Goal: Book appointment/travel/reservation

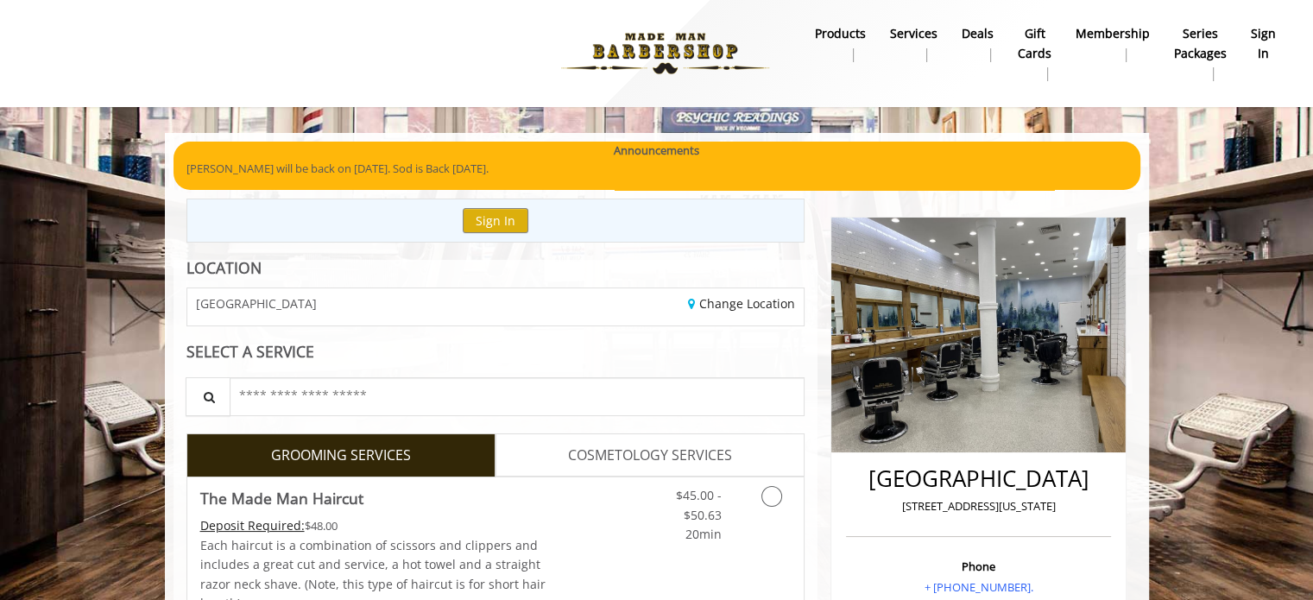
click at [1257, 41] on b "sign in" at bounding box center [1263, 43] width 25 height 39
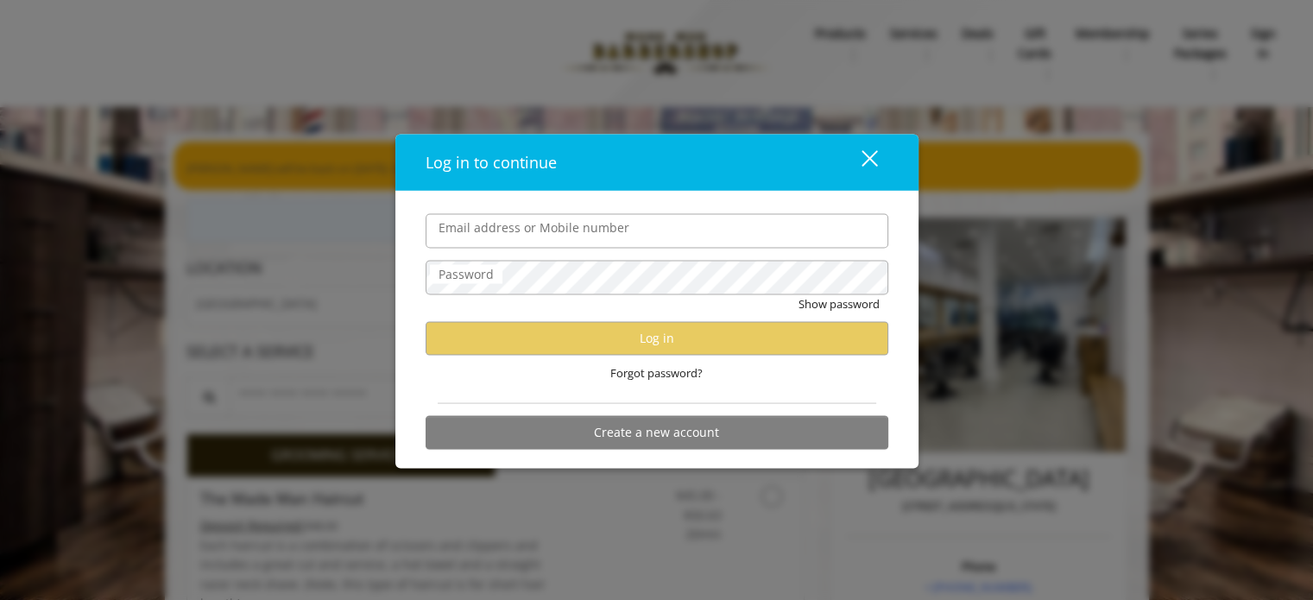
click at [874, 155] on div "close dialog" at bounding box center [869, 158] width 16 height 16
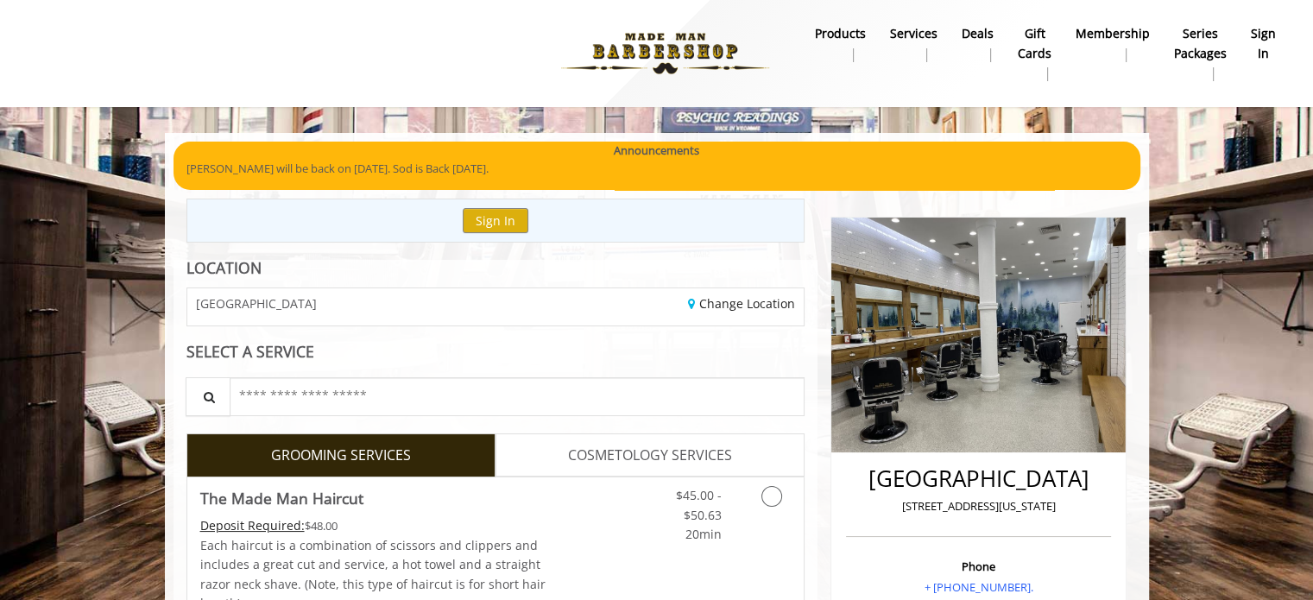
click at [1264, 38] on b "sign in" at bounding box center [1263, 43] width 25 height 39
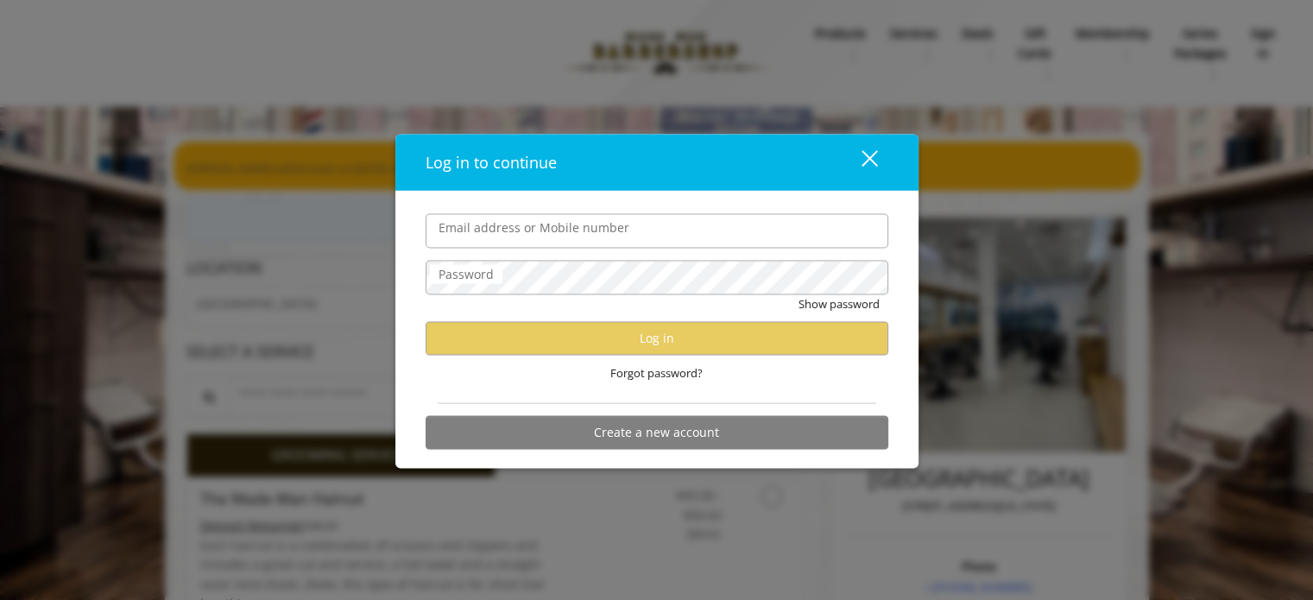
click at [868, 157] on div "close dialog" at bounding box center [869, 158] width 16 height 16
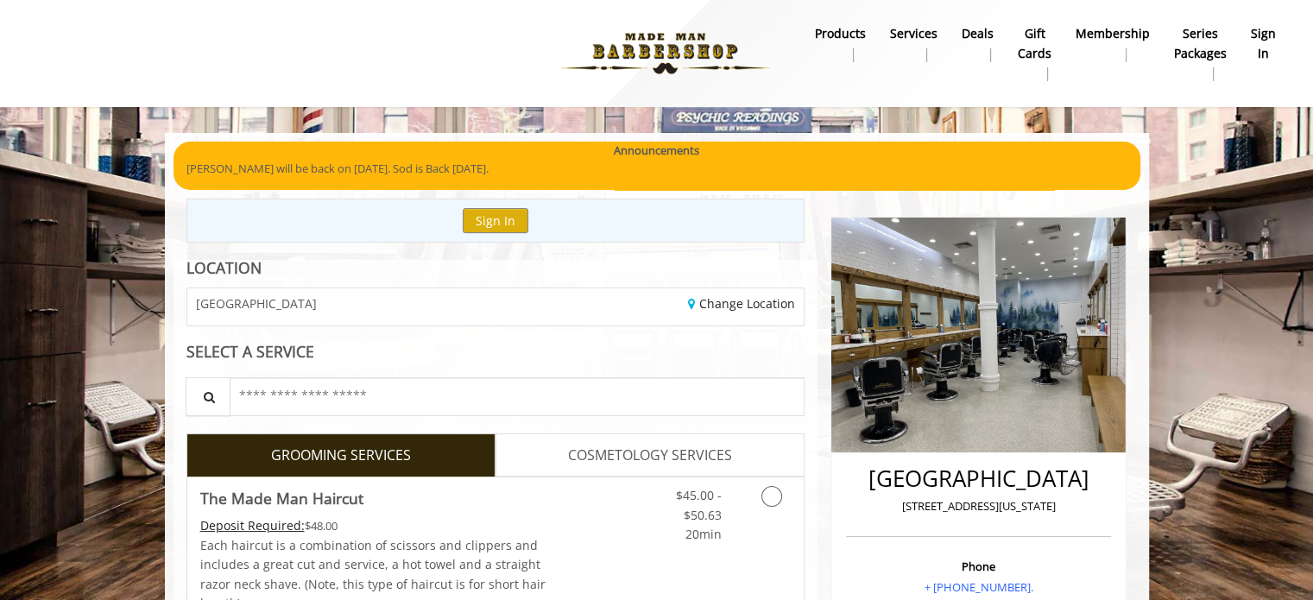
click at [1270, 43] on b "sign in" at bounding box center [1263, 43] width 25 height 39
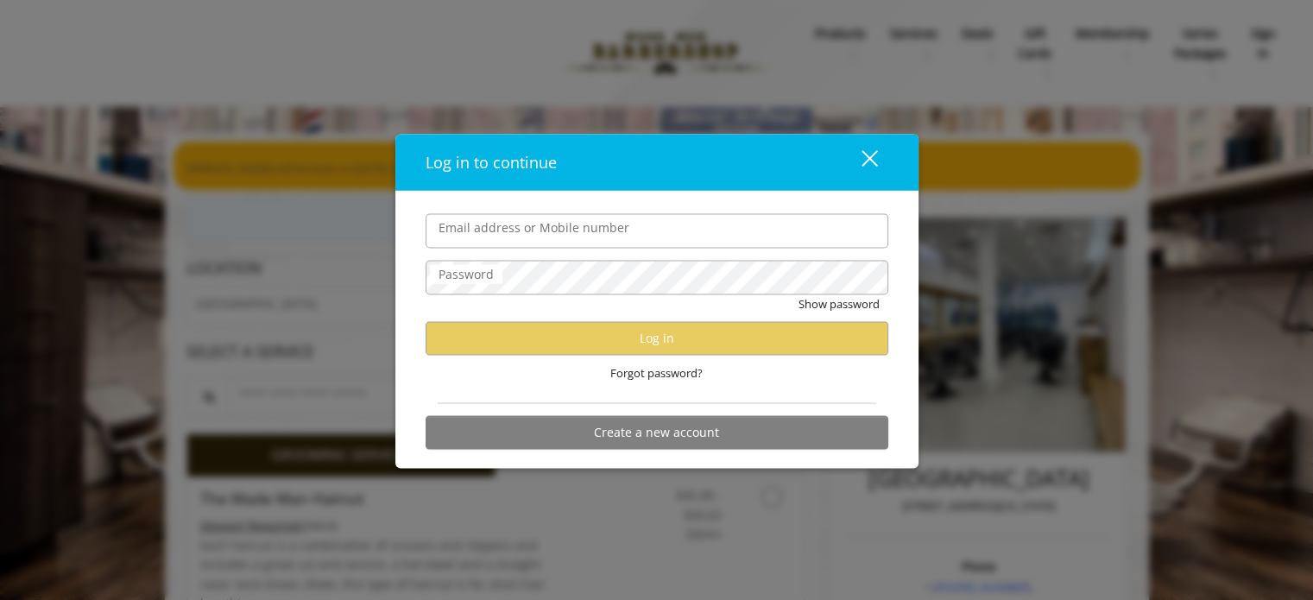
click at [874, 161] on div "close" at bounding box center [859, 162] width 35 height 26
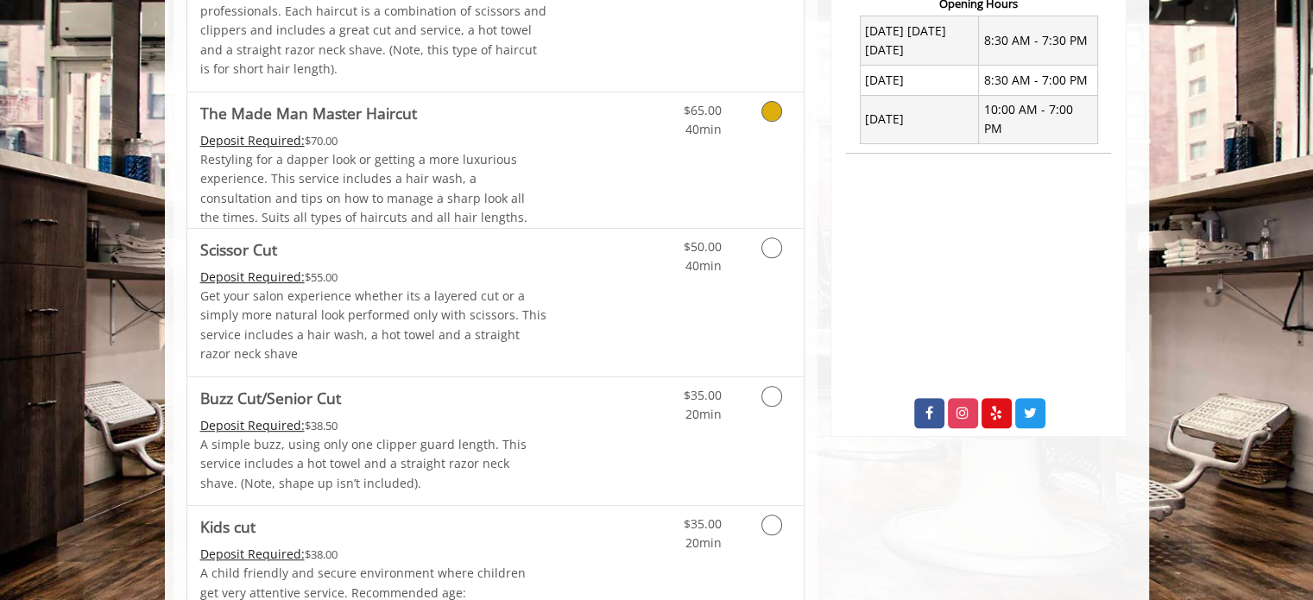
scroll to position [691, 0]
click at [780, 389] on icon "Grooming services" at bounding box center [771, 395] width 21 height 21
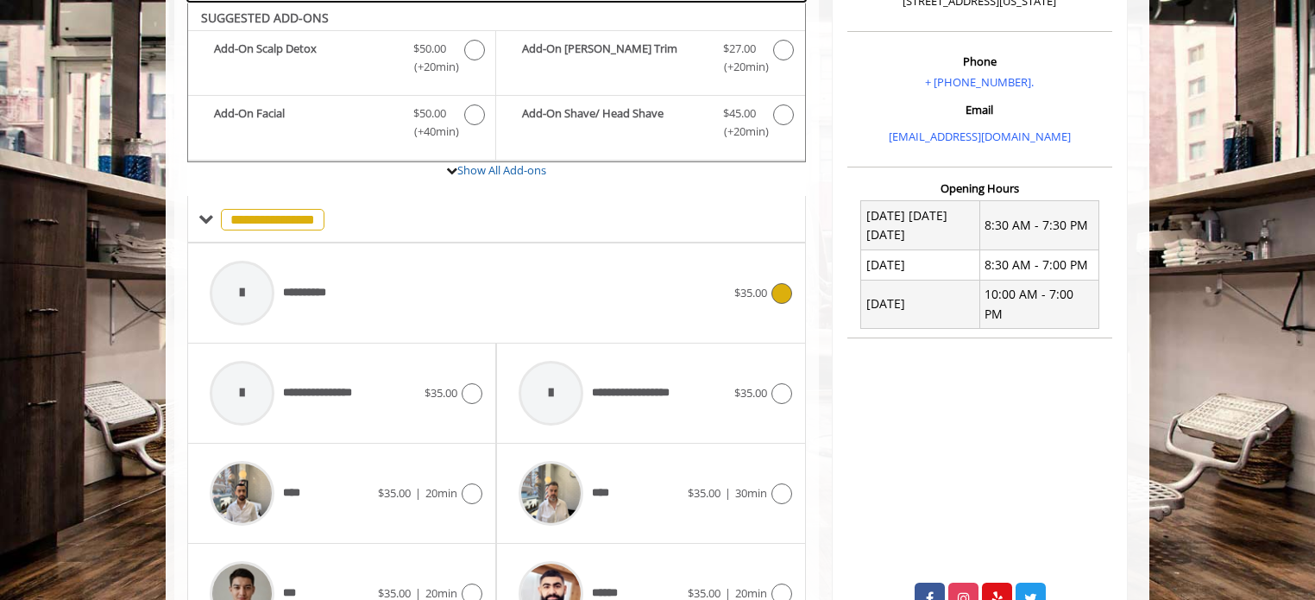
scroll to position [275, 0]
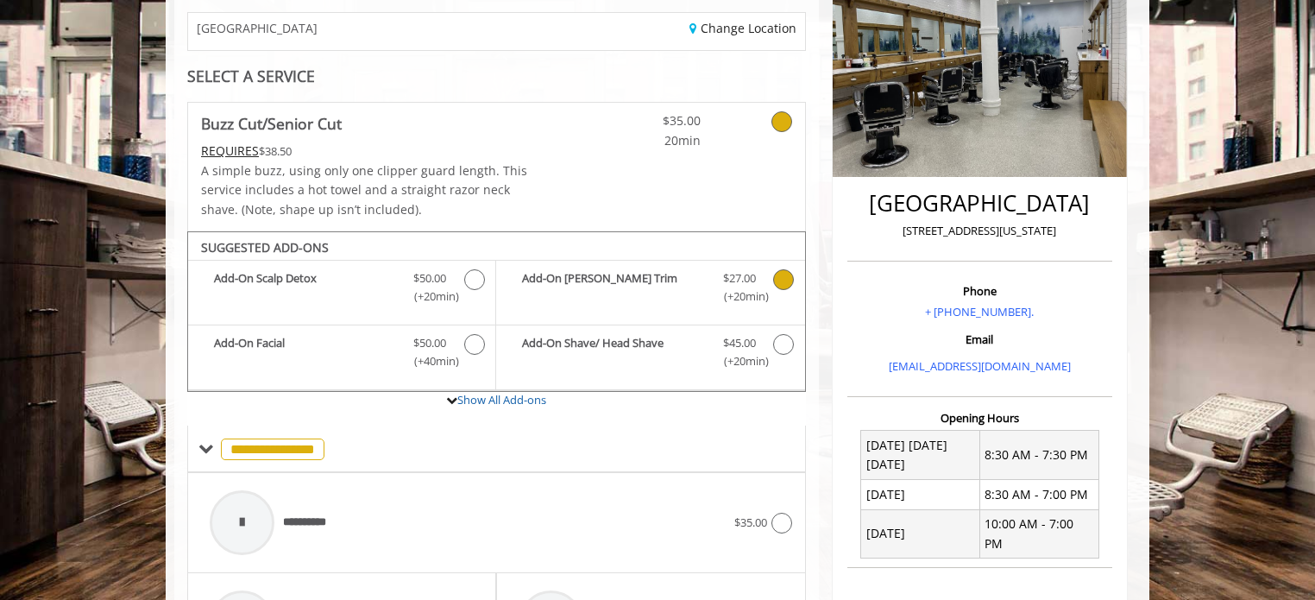
click at [785, 273] on icon "Buzz Cut/Senior Cut Add-onS" at bounding box center [783, 279] width 21 height 21
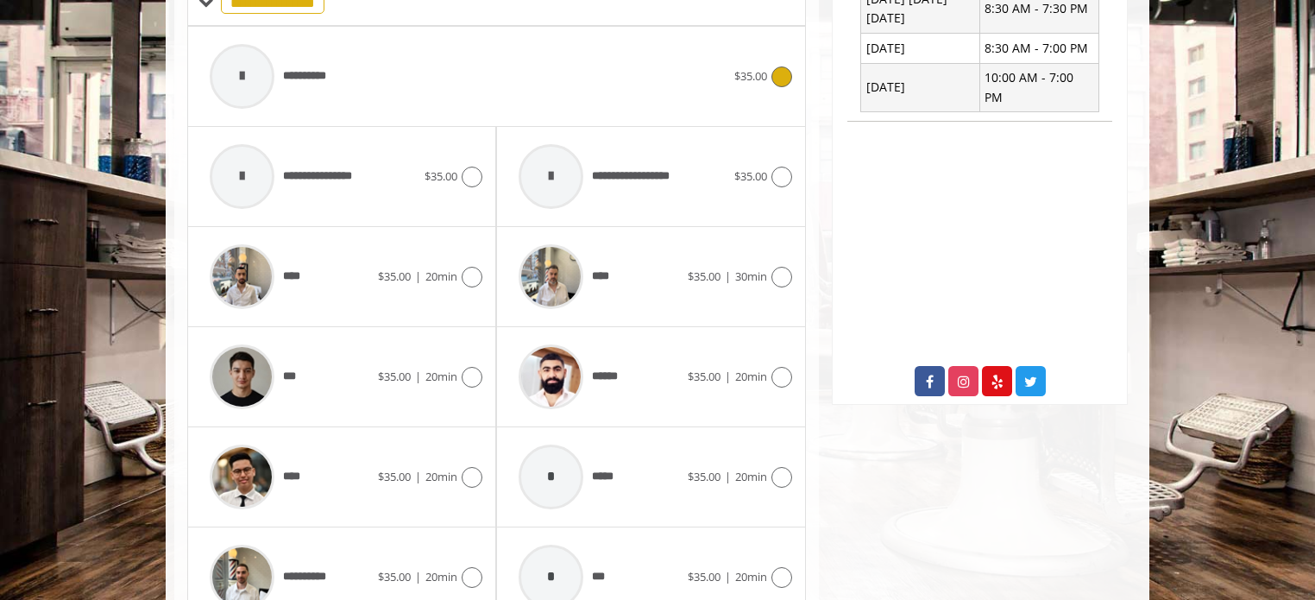
scroll to position [735, 0]
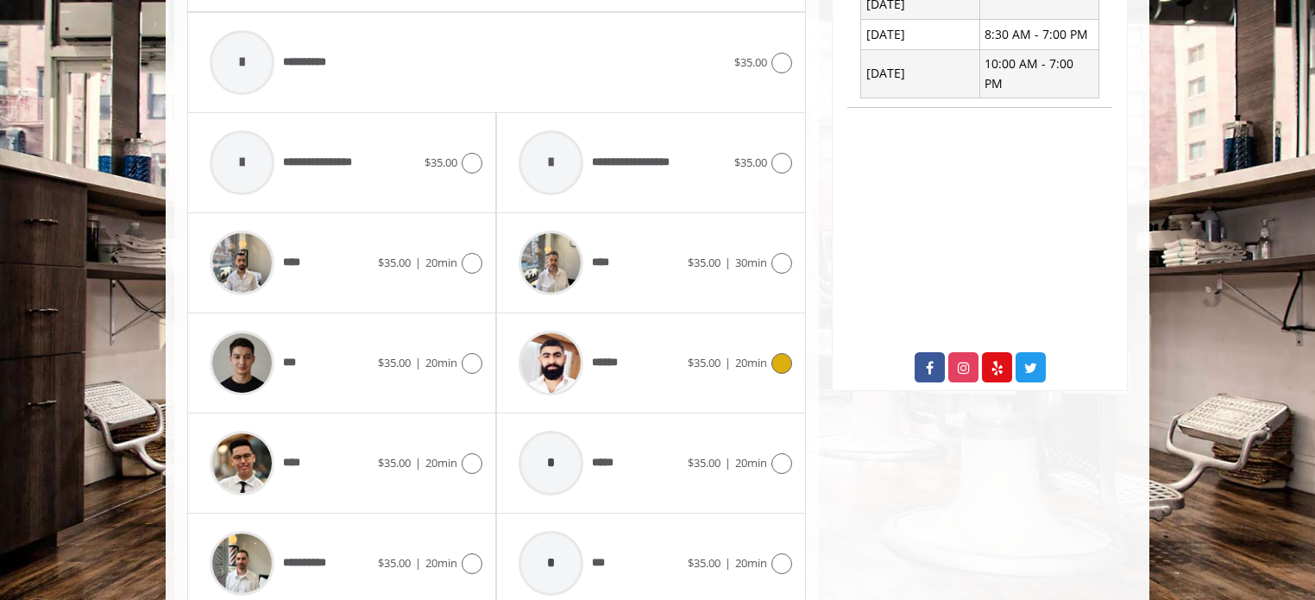
click at [773, 356] on icon at bounding box center [782, 363] width 21 height 21
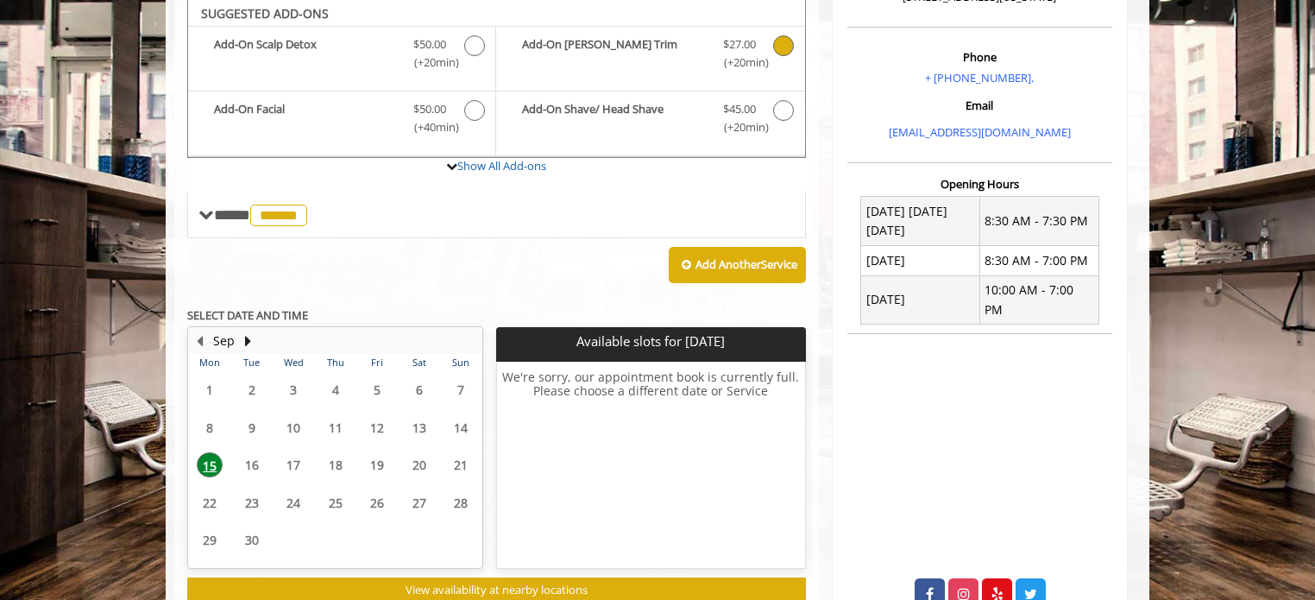
scroll to position [506, 0]
